Goal: Transaction & Acquisition: Purchase product/service

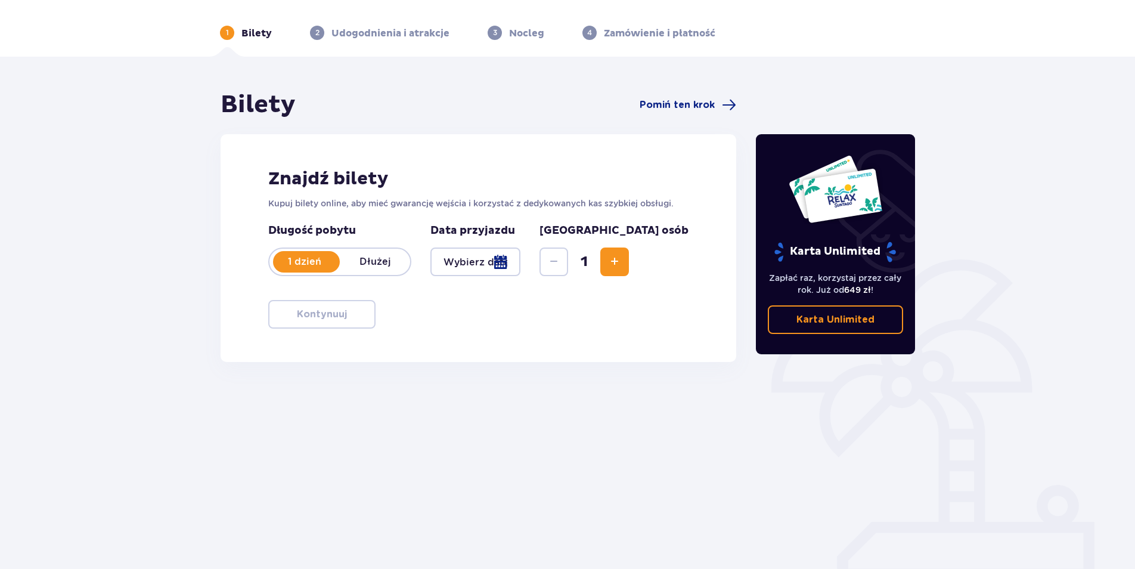
scroll to position [38, 0]
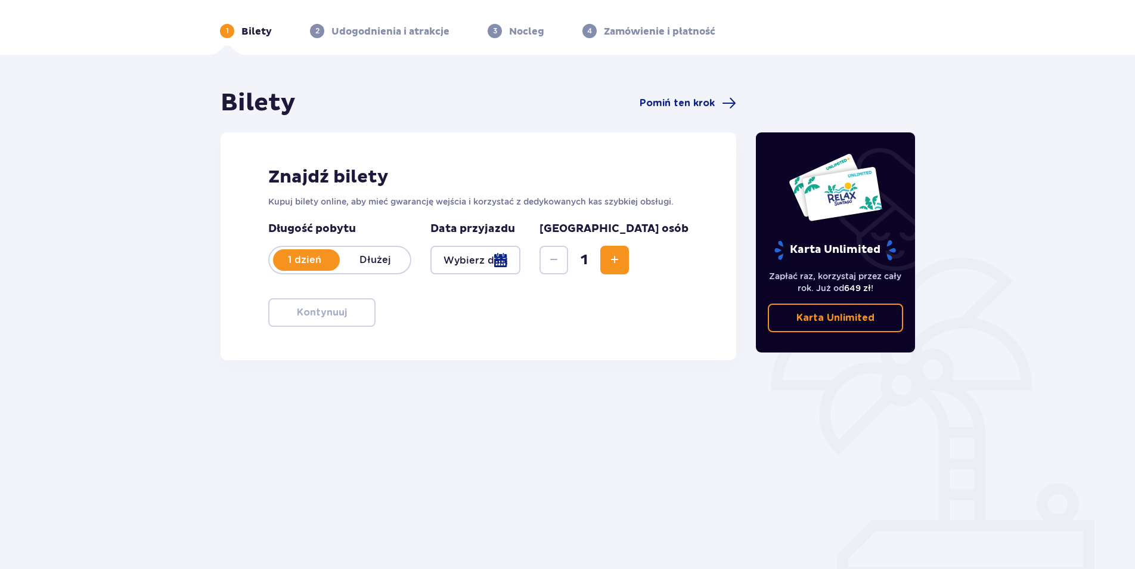
click at [622, 263] on span "Increase" at bounding box center [614, 260] width 14 height 14
click at [520, 265] on div at bounding box center [475, 260] width 90 height 29
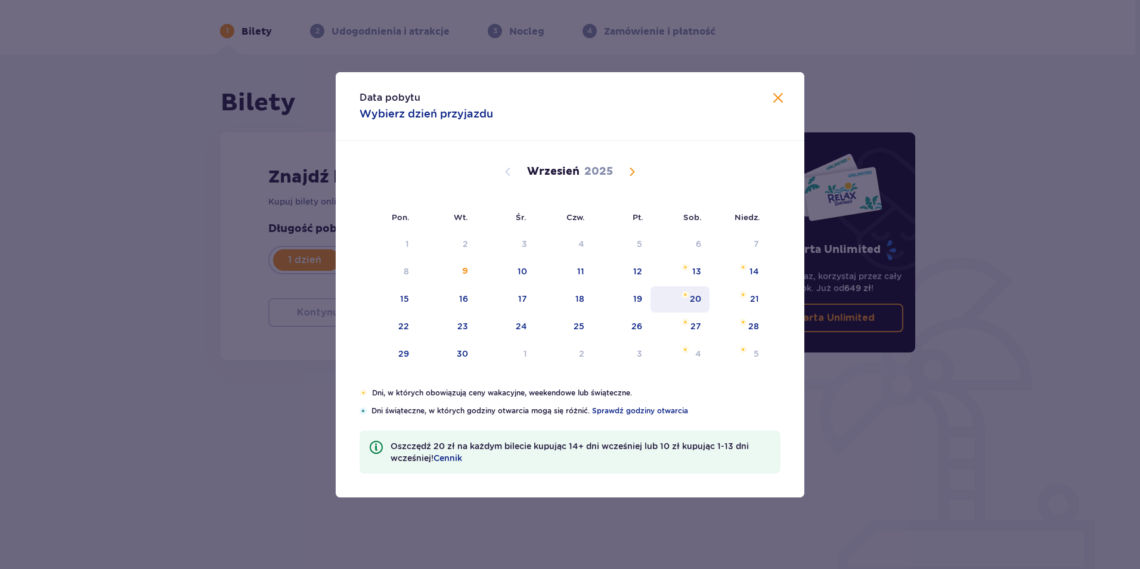
click at [648, 302] on div "19" at bounding box center [622, 299] width 58 height 26
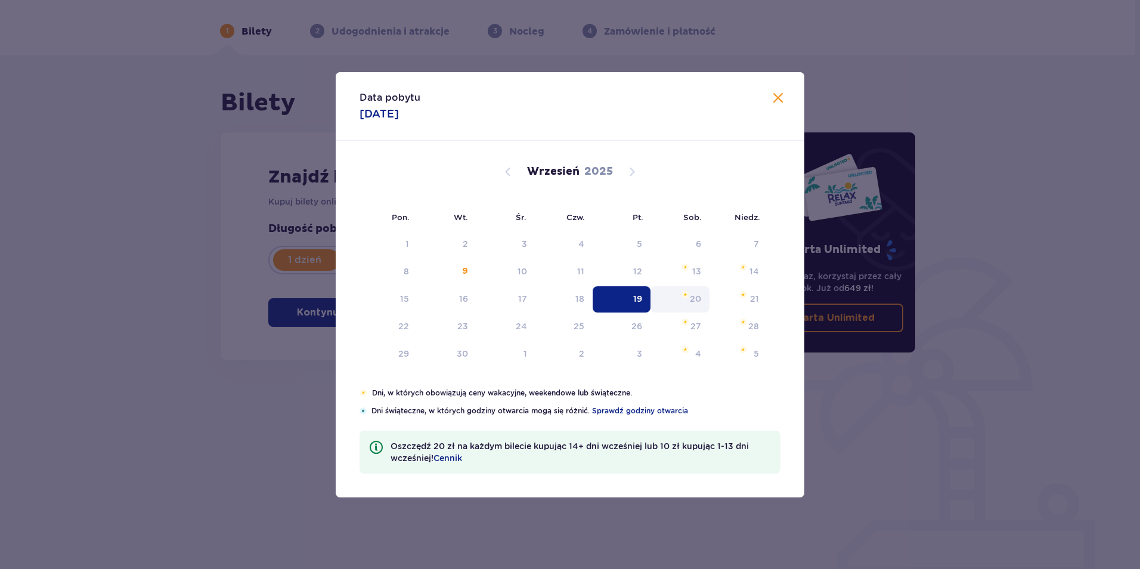
type input "[DATE]"
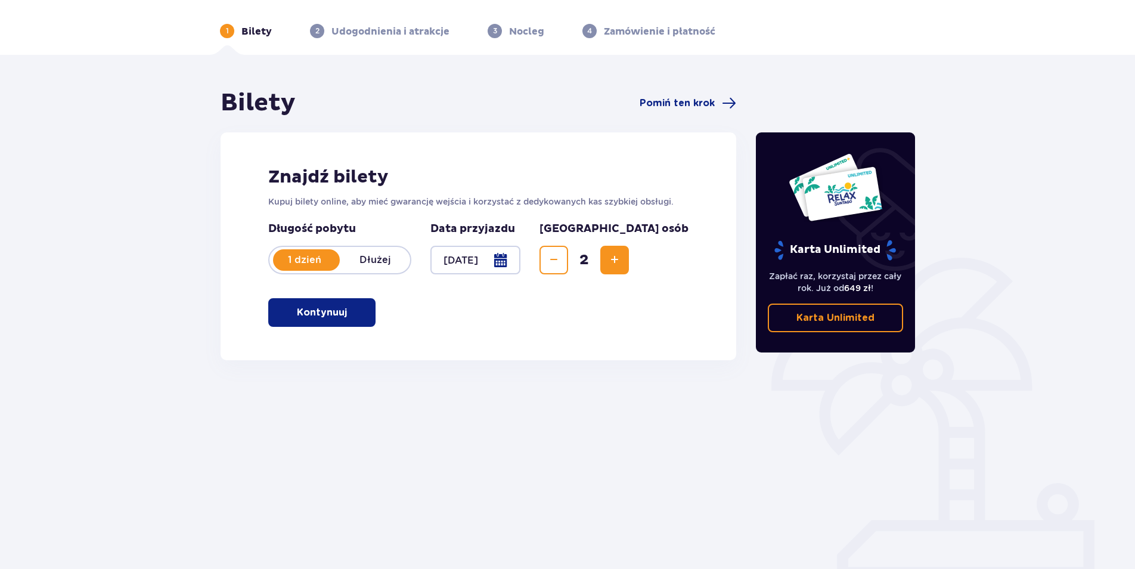
click at [349, 319] on span "button" at bounding box center [349, 312] width 14 height 14
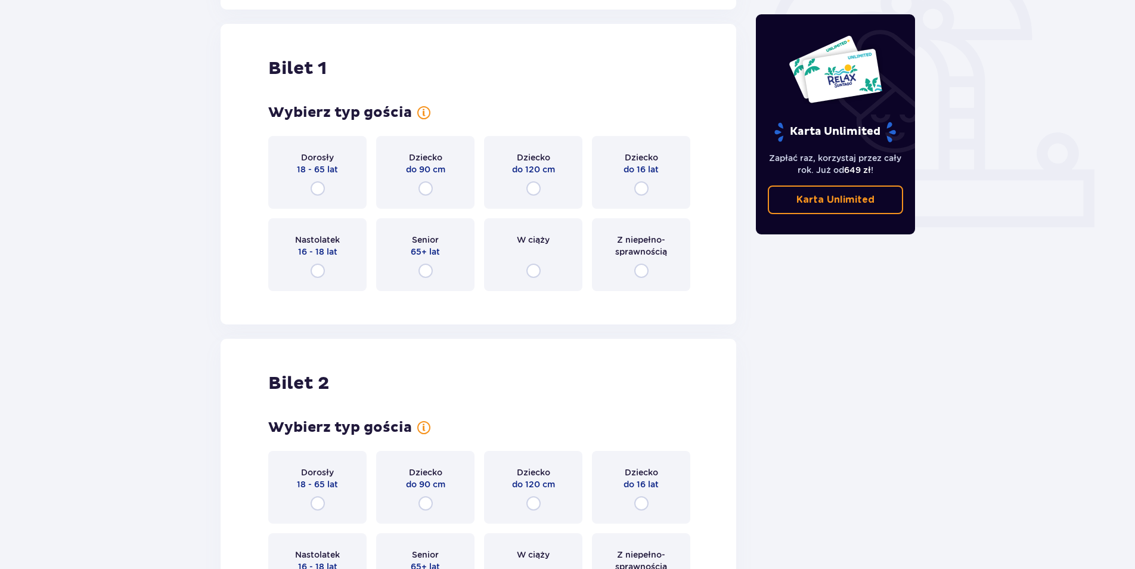
scroll to position [398, 0]
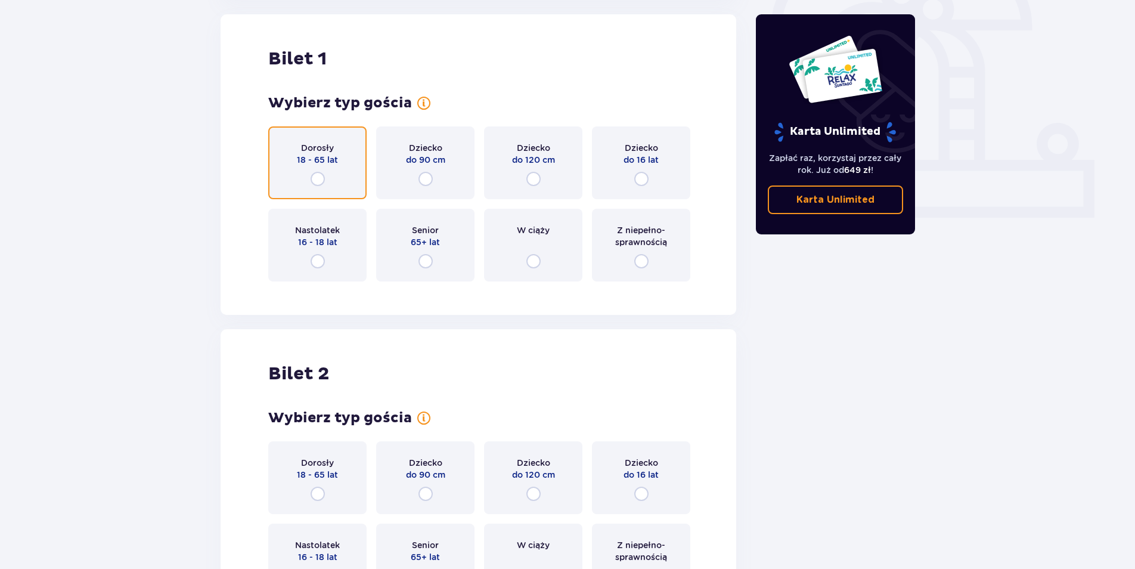
click at [317, 179] on input "radio" at bounding box center [318, 179] width 14 height 14
radio input "true"
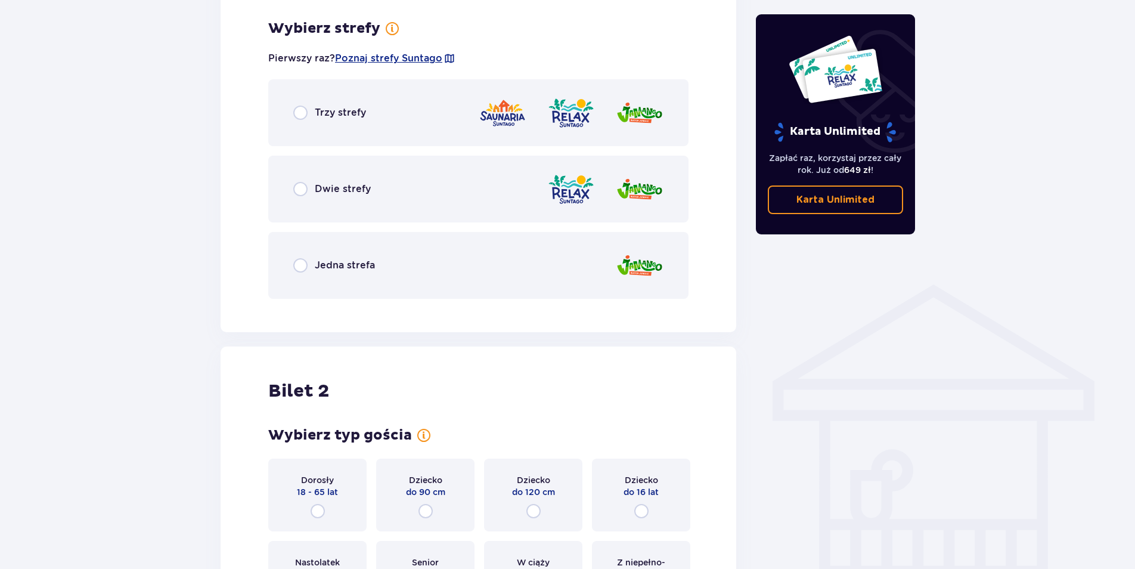
scroll to position [689, 0]
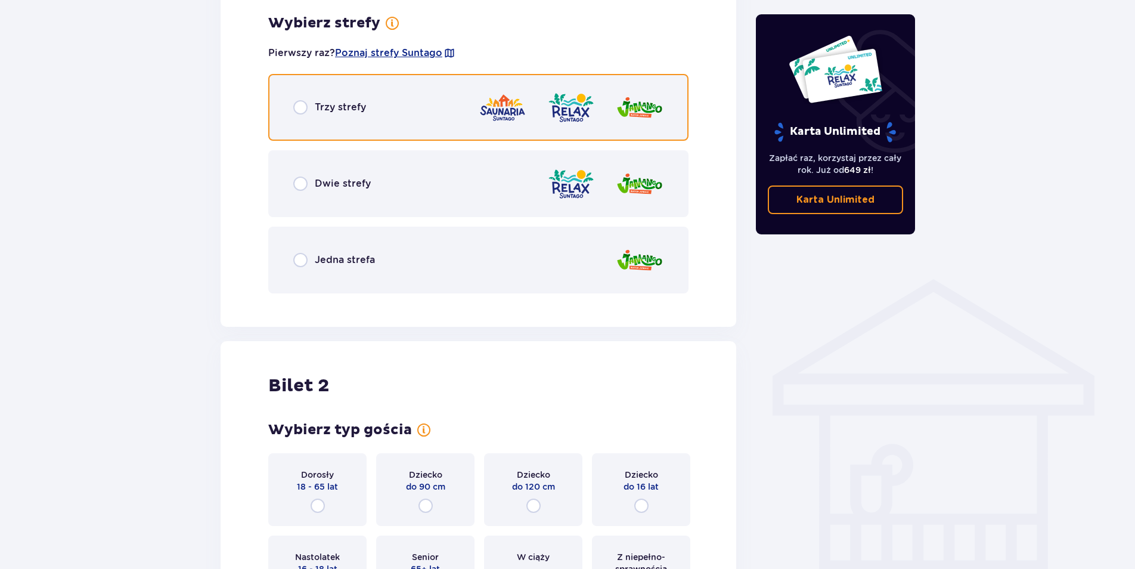
click at [301, 112] on input "radio" at bounding box center [300, 107] width 14 height 14
radio input "true"
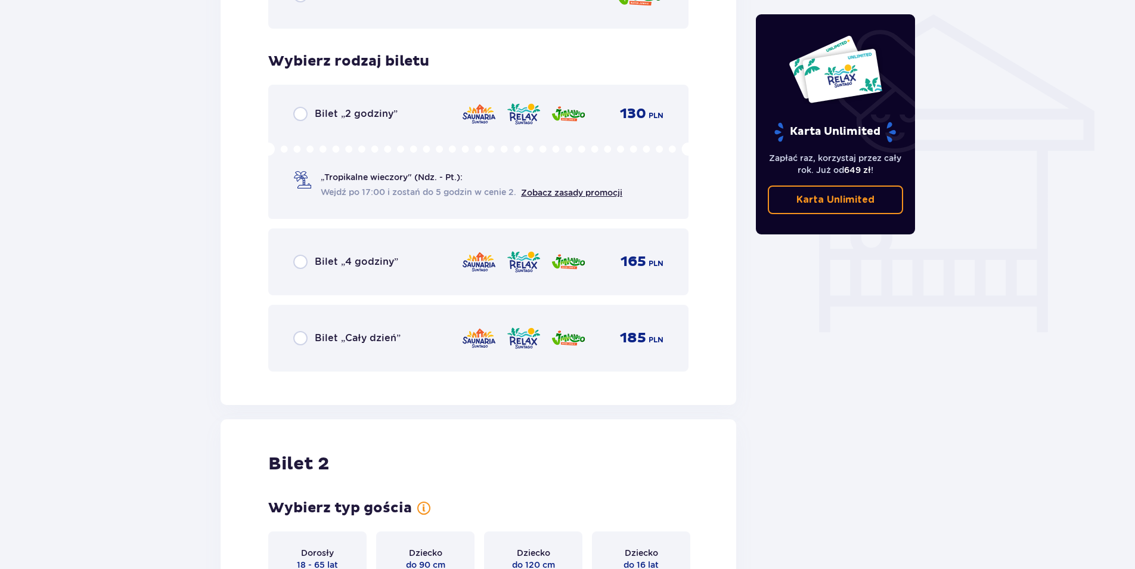
scroll to position [992, 0]
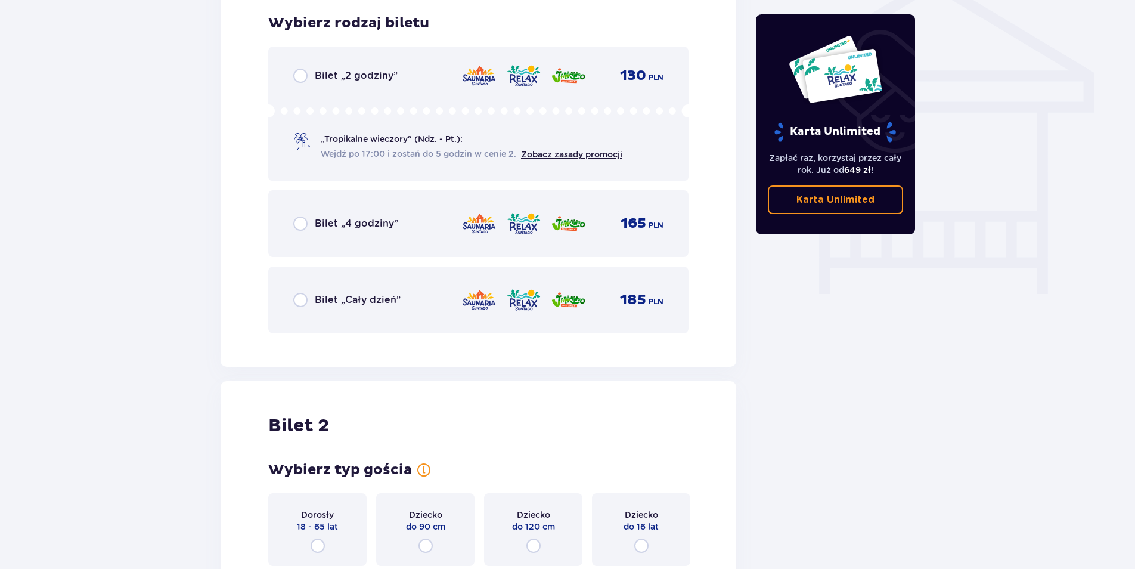
click at [309, 296] on div "Bilet „Cały dzień”" at bounding box center [346, 300] width 107 height 14
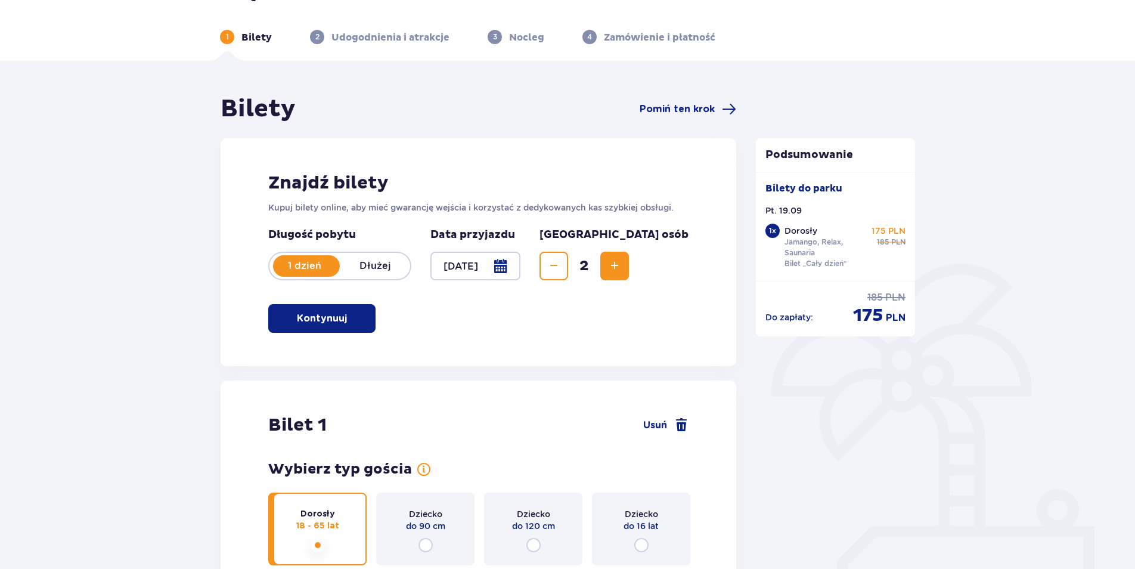
scroll to position [0, 0]
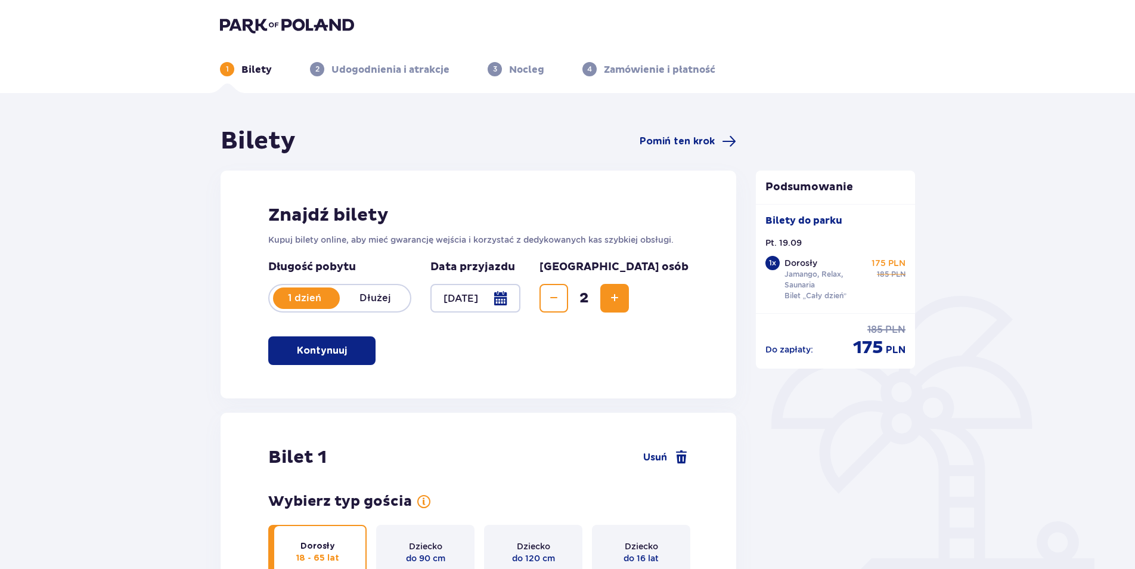
click at [277, 25] on img at bounding box center [287, 25] width 134 height 17
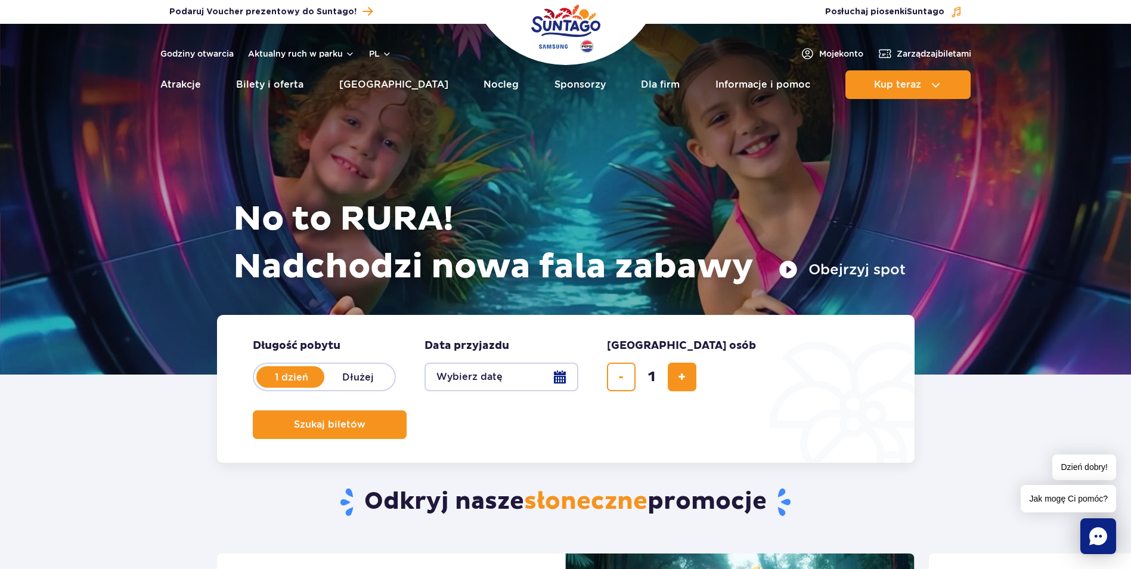
scroll to position [397, 0]
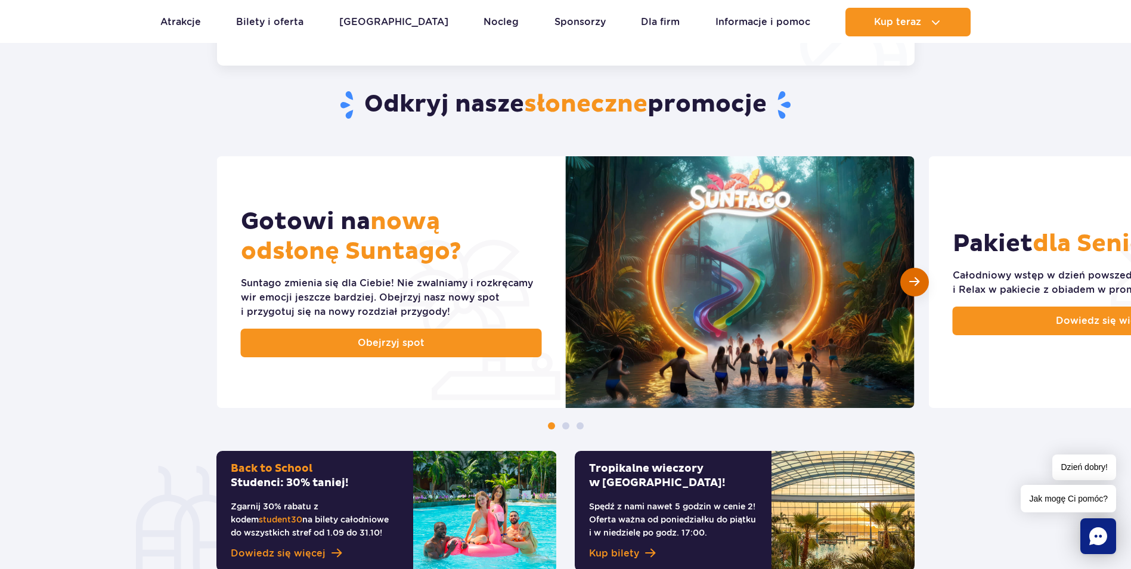
click at [917, 277] on span "Następny slajd" at bounding box center [914, 281] width 10 height 11
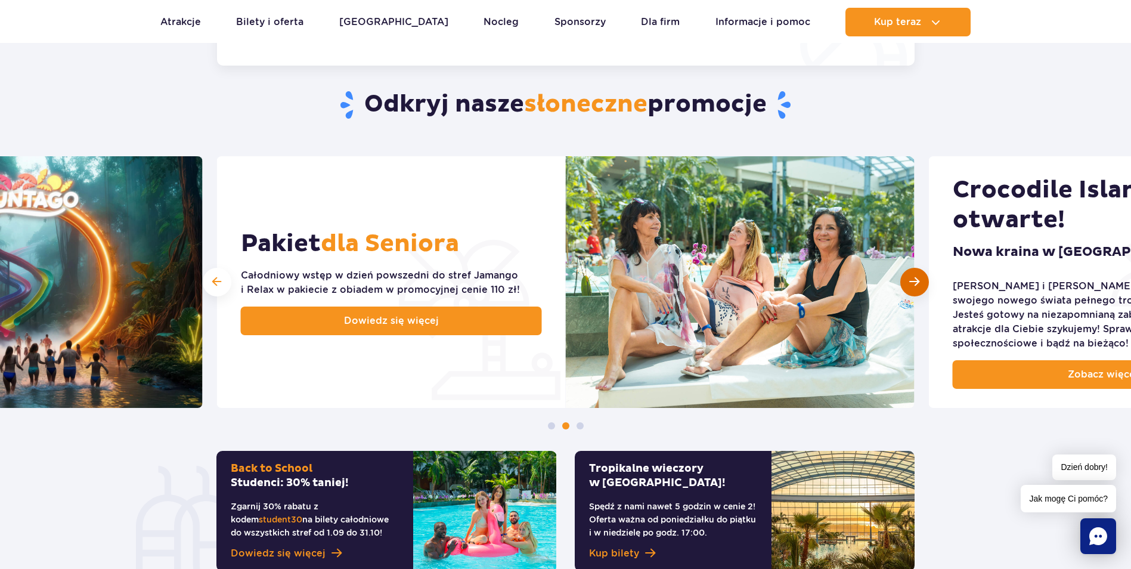
click at [916, 279] on span "Następny slajd" at bounding box center [914, 281] width 10 height 11
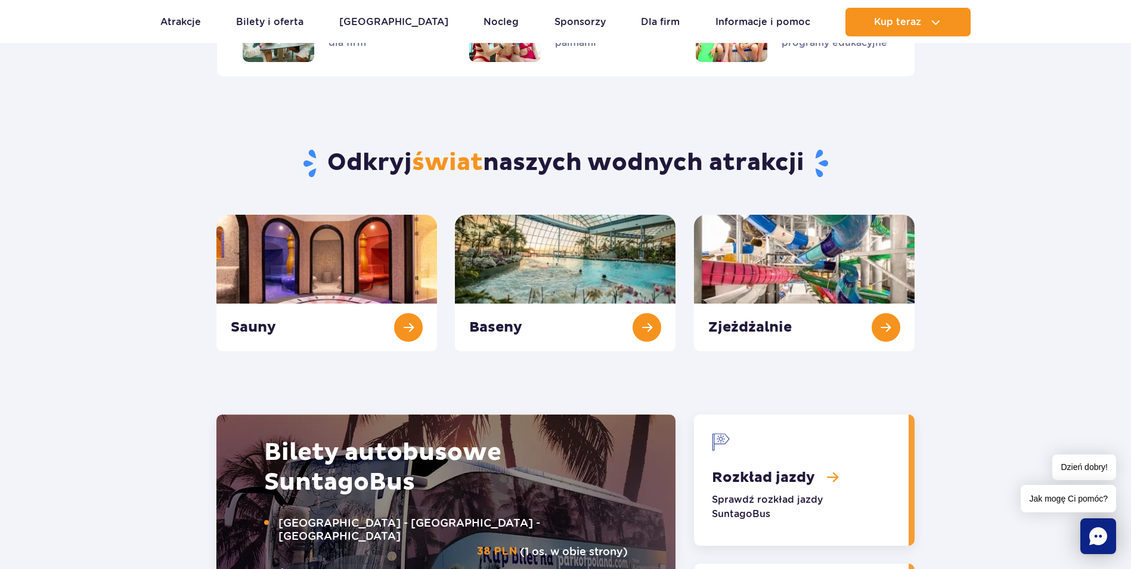
scroll to position [1189, 0]
